Goal: Information Seeking & Learning: Learn about a topic

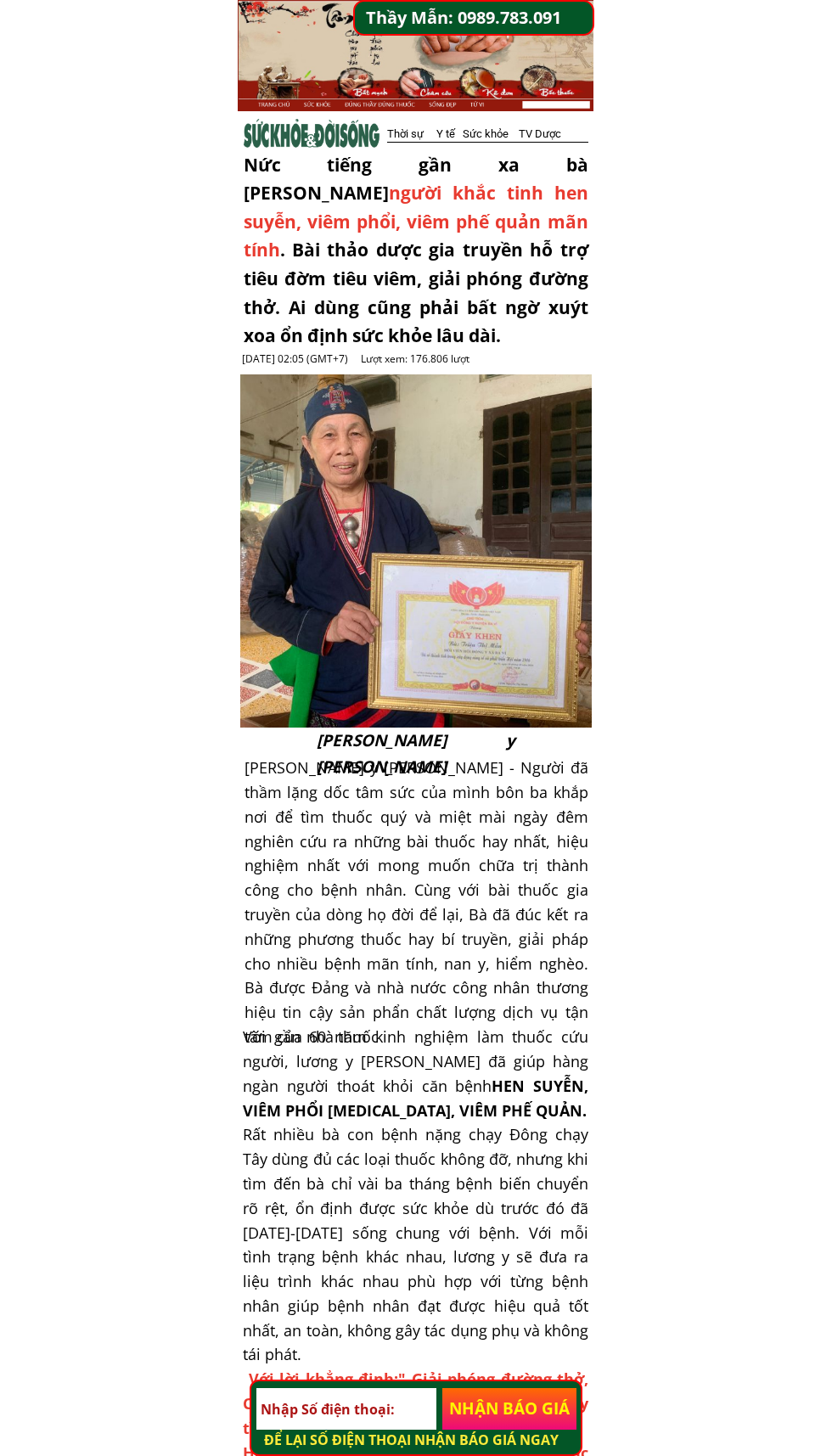
click at [477, 414] on div at bounding box center [416, 551] width 352 height 353
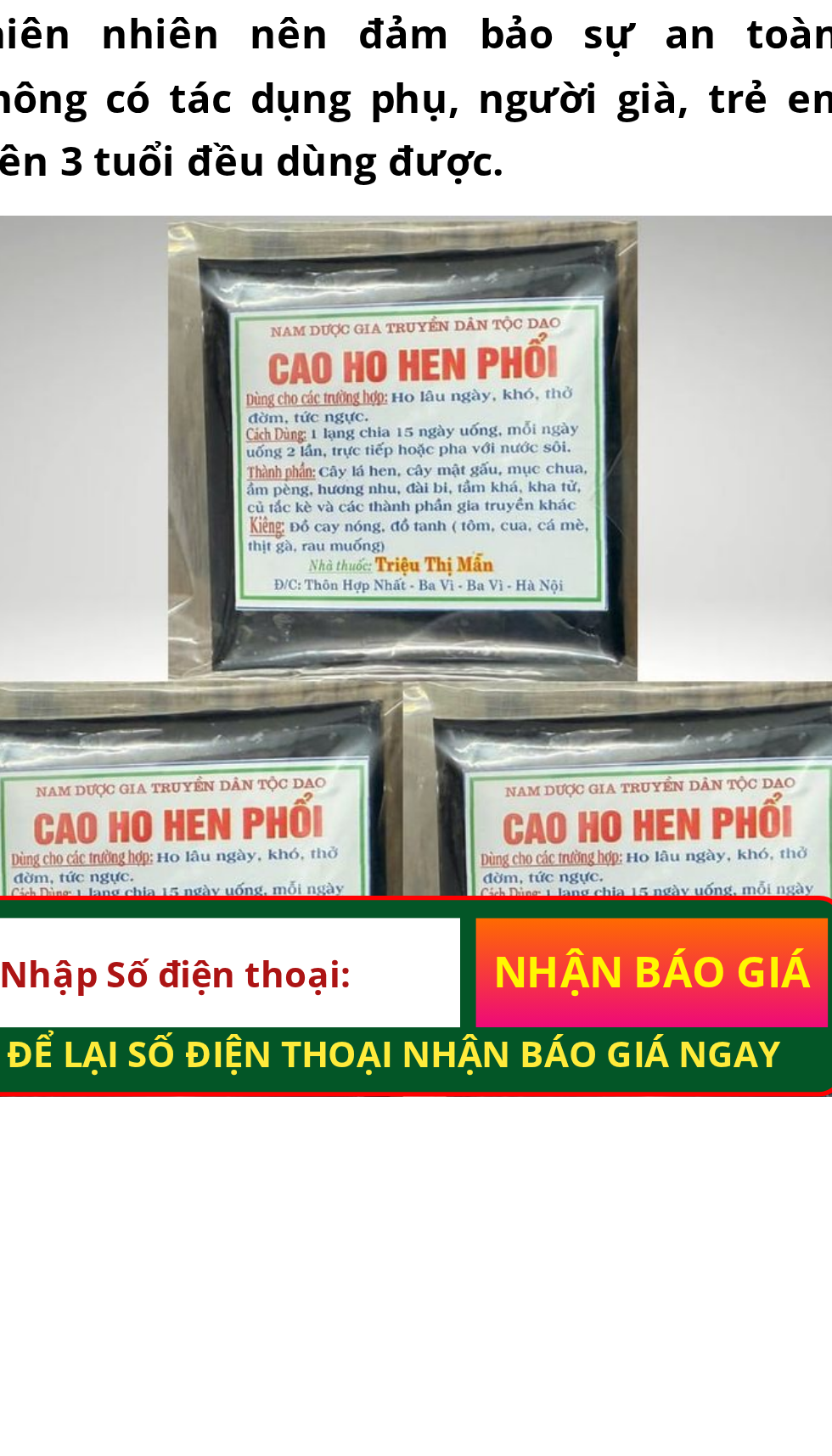
scroll to position [2433, 0]
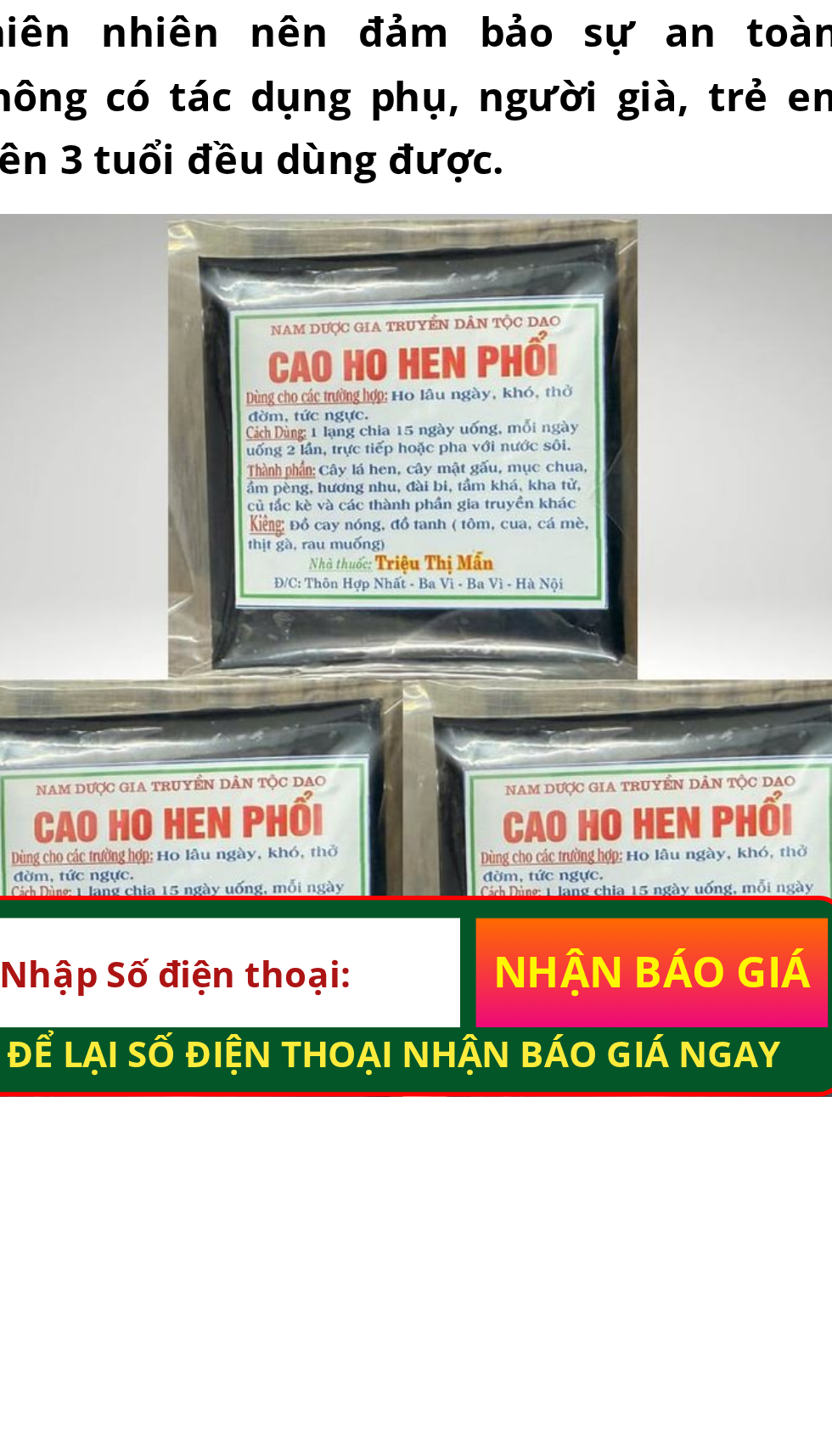
click at [452, 1225] on div at bounding box center [414, 1298] width 358 height 358
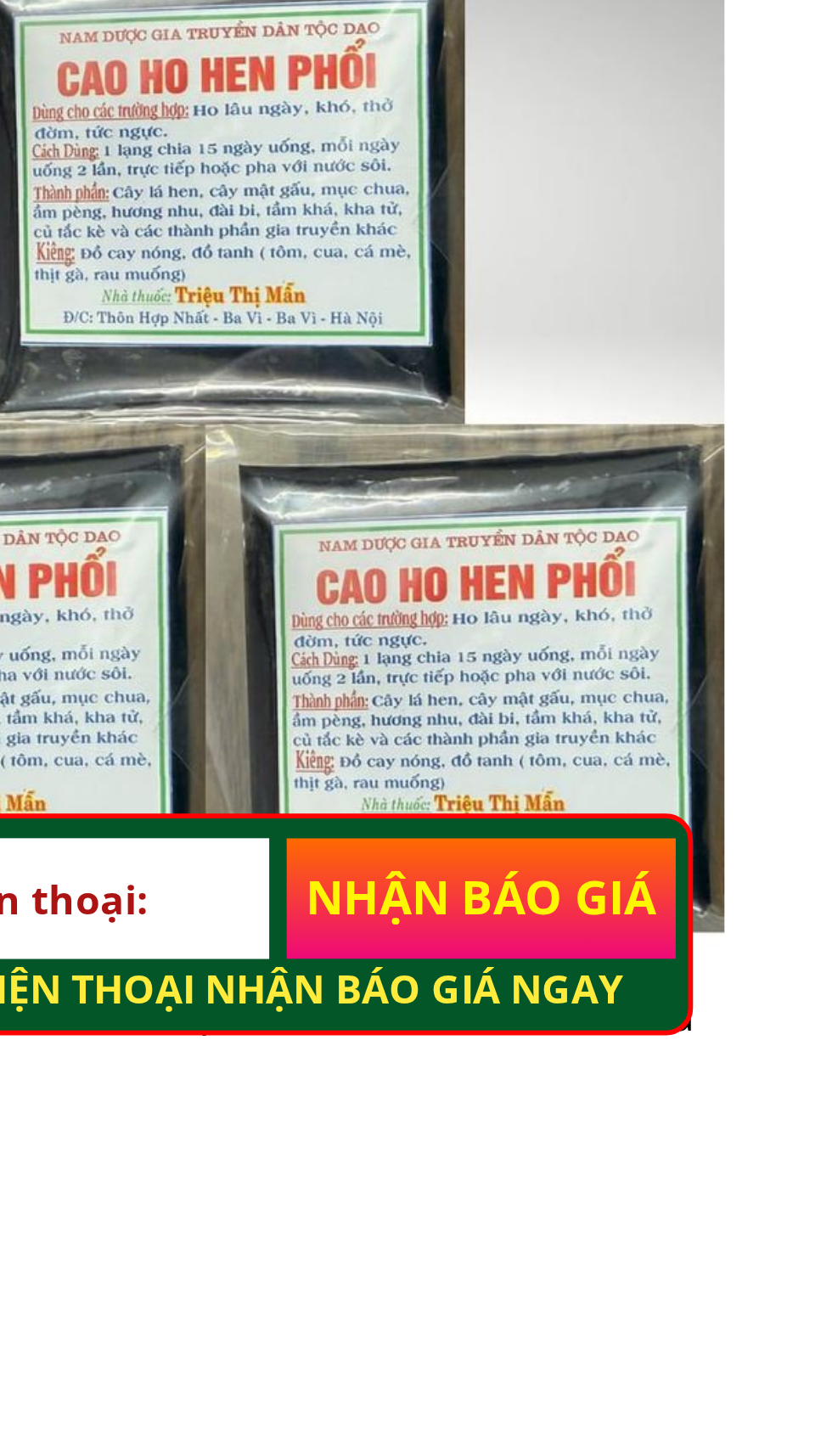
scroll to position [2491, 0]
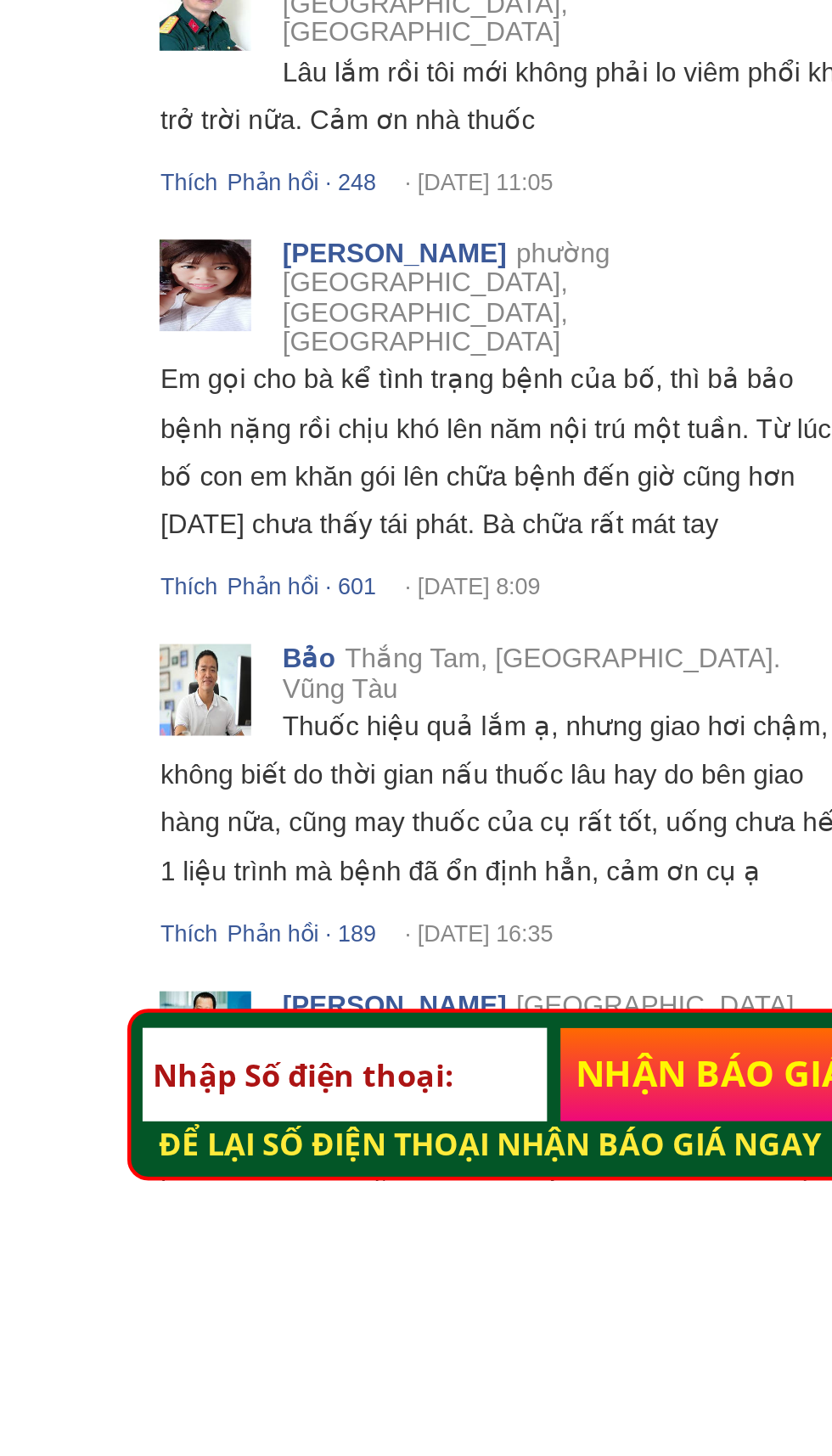
scroll to position [9084, 0]
